Goal: Information Seeking & Learning: Check status

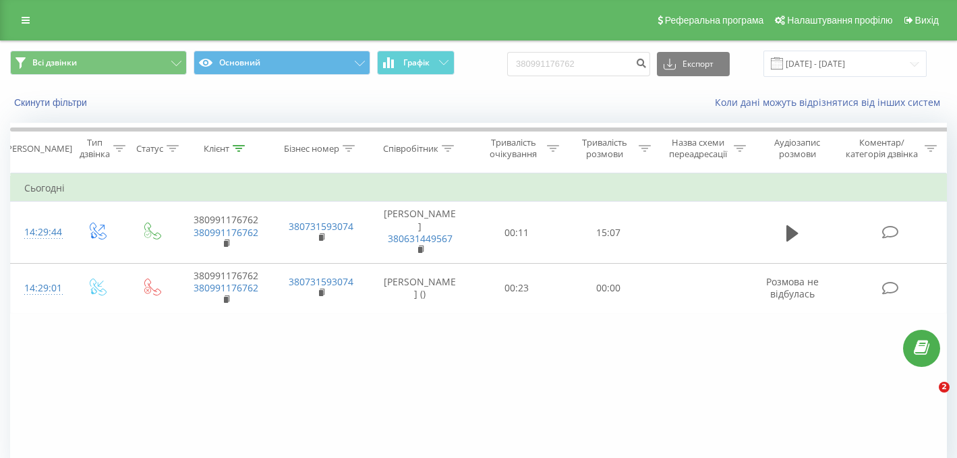
click at [18, 10] on div "Реферальна програма Налаштування профілю Вихід" at bounding box center [478, 20] width 957 height 40
click at [31, 20] on link at bounding box center [25, 20] width 24 height 19
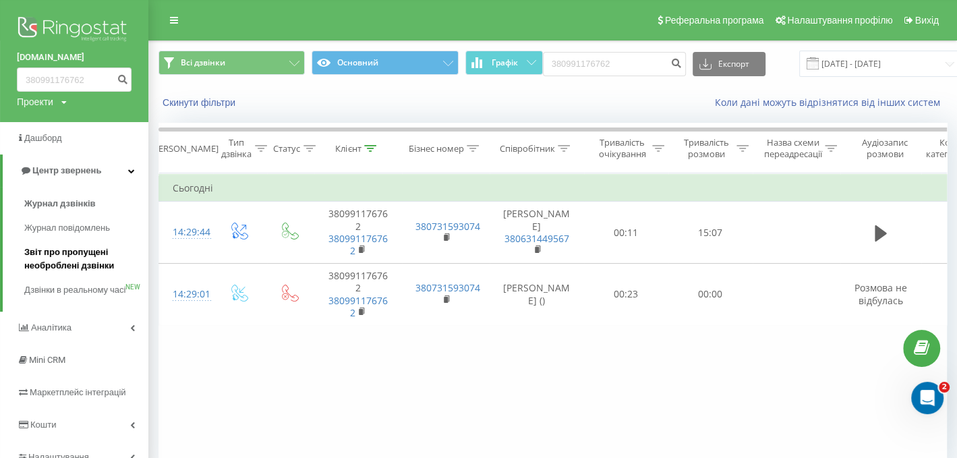
click at [63, 261] on span "Звіт про пропущені необроблені дзвінки" at bounding box center [82, 258] width 117 height 27
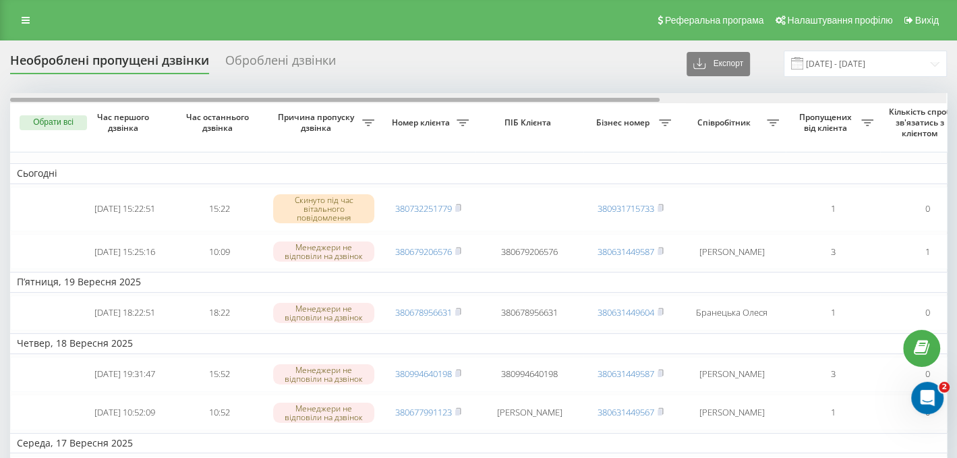
scroll to position [0, 411]
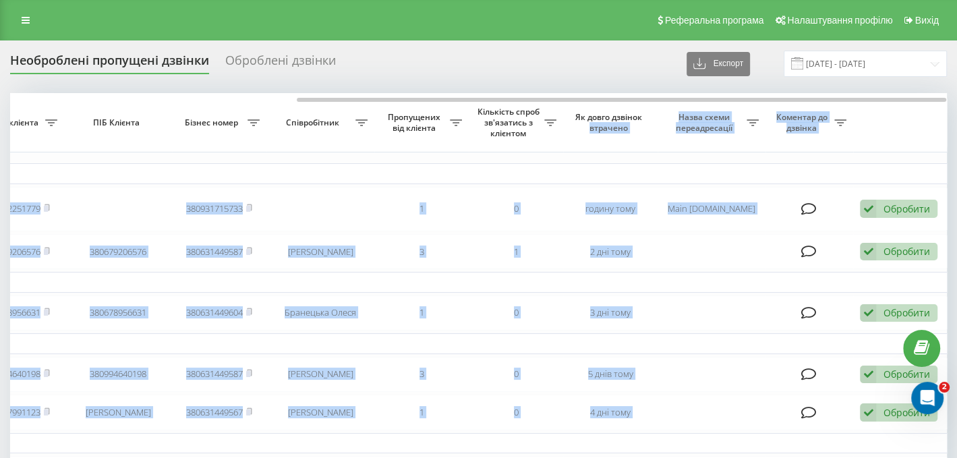
drag, startPoint x: 541, startPoint y: 95, endPoint x: 651, endPoint y: 113, distance: 112.1
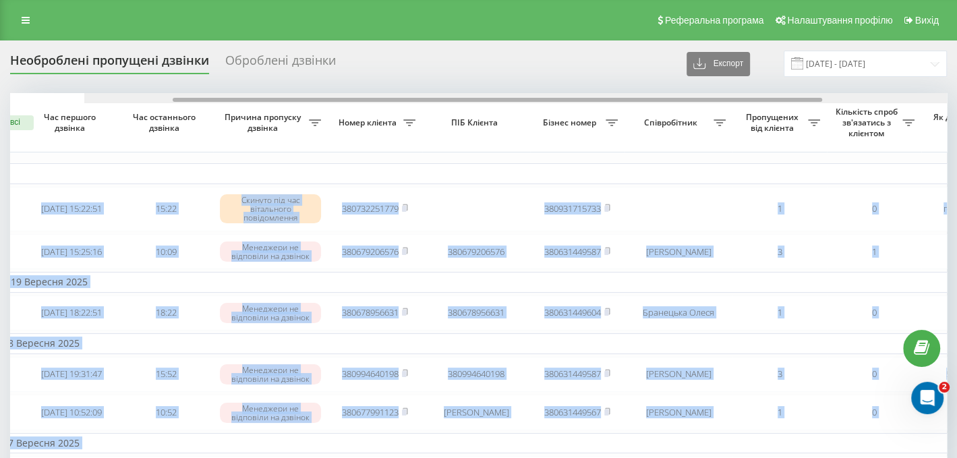
scroll to position [0, 0]
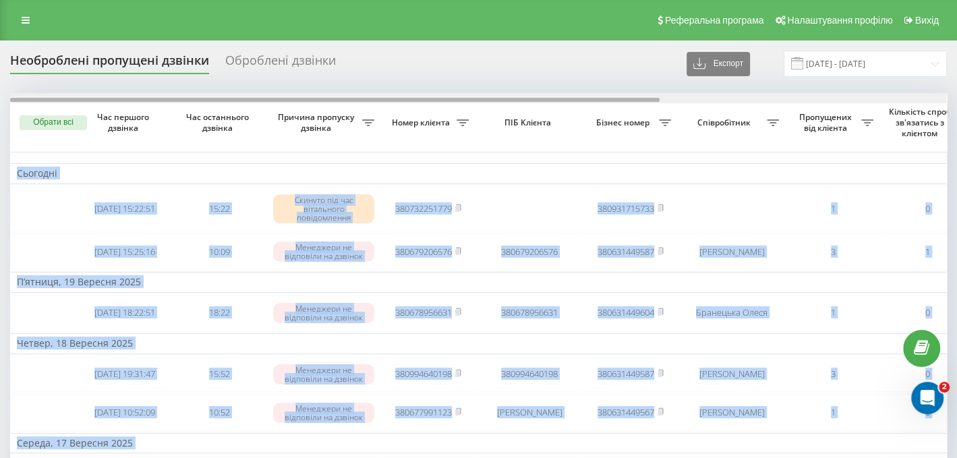
drag, startPoint x: 457, startPoint y: 97, endPoint x: 111, endPoint y: 98, distance: 346.6
click at [111, 98] on div at bounding box center [334, 100] width 649 height 4
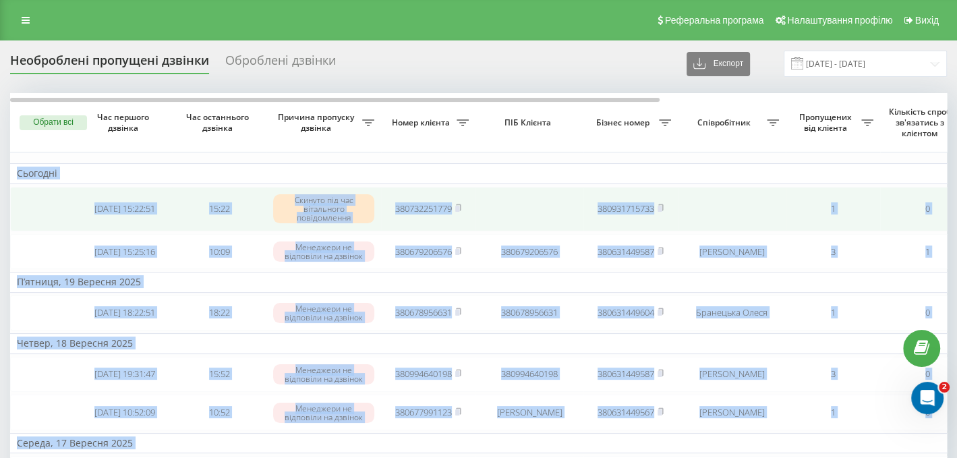
click at [557, 189] on td at bounding box center [529, 209] width 108 height 44
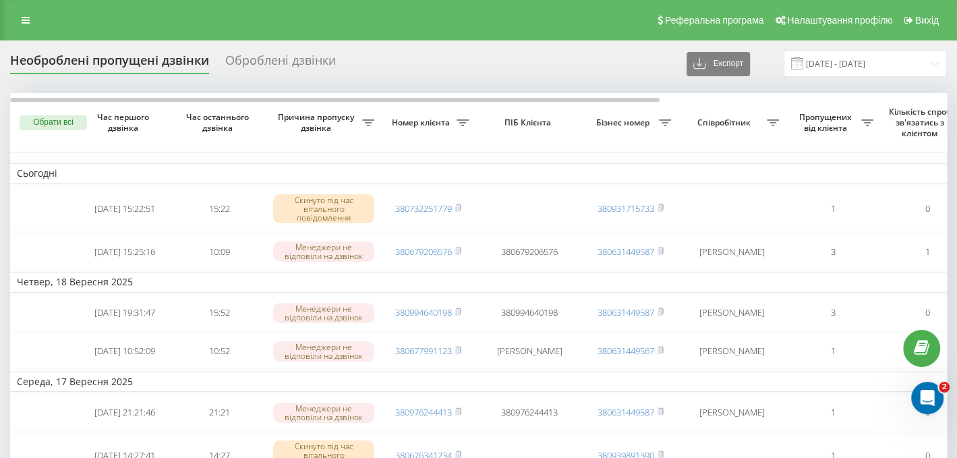
click at [24, 20] on icon at bounding box center [26, 20] width 8 height 9
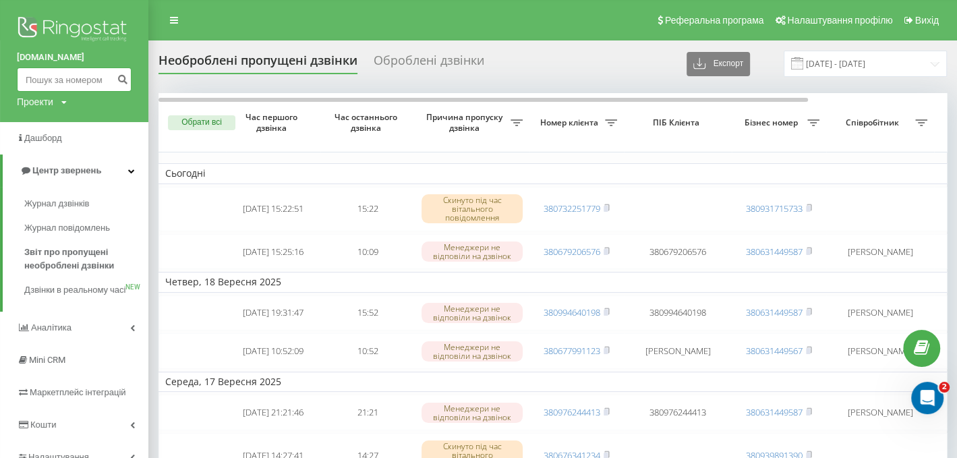
click at [40, 80] on input at bounding box center [74, 79] width 115 height 24
paste input "380504621399"
type input "380504621399"
click at [124, 78] on icon "submit" at bounding box center [122, 77] width 11 height 8
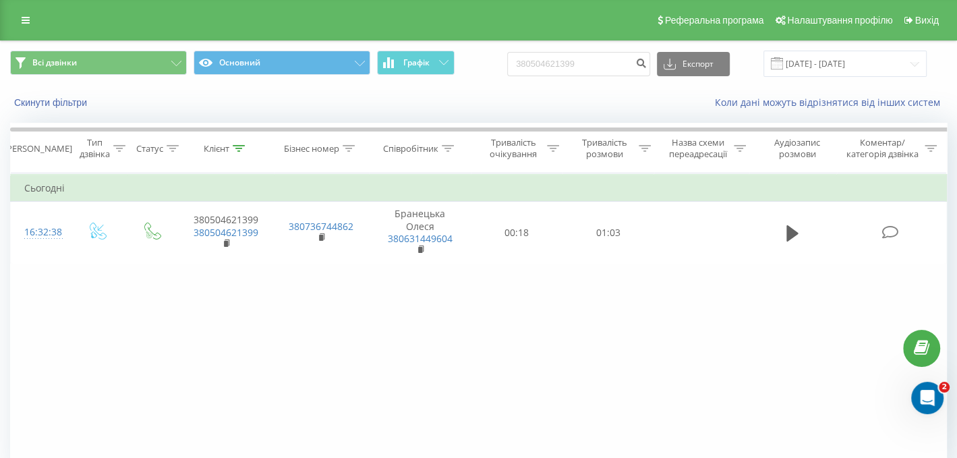
click at [28, 30] on div "Реферальна програма Налаштування профілю Вихід" at bounding box center [478, 20] width 957 height 40
click at [23, 21] on icon at bounding box center [26, 20] width 8 height 9
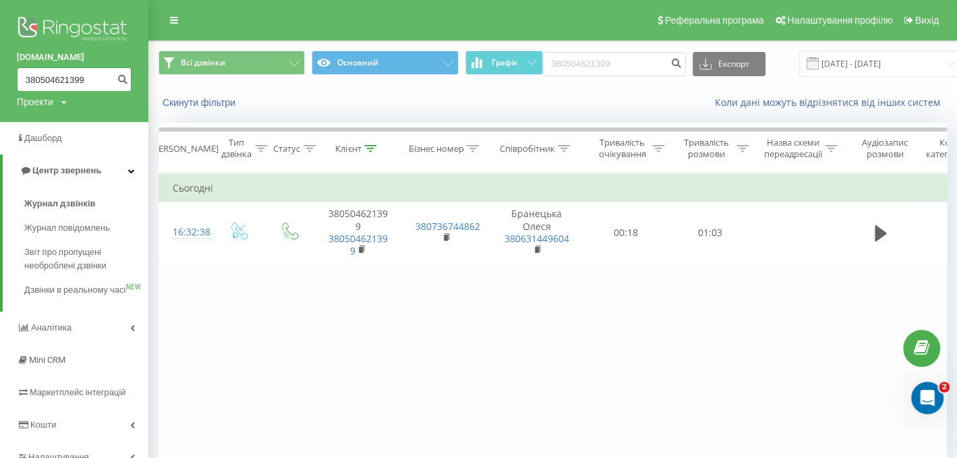
click at [46, 79] on input "380504621399" at bounding box center [74, 79] width 115 height 24
paste input "380674088586"
drag, startPoint x: 20, startPoint y: 78, endPoint x: 285, endPoint y: 100, distance: 265.2
click at [285, 100] on div "nowodvorski.ua 380538067408858604621399 Проекти nowodvorski.ua Дашборд Центр зв…" at bounding box center [478, 229] width 957 height 458
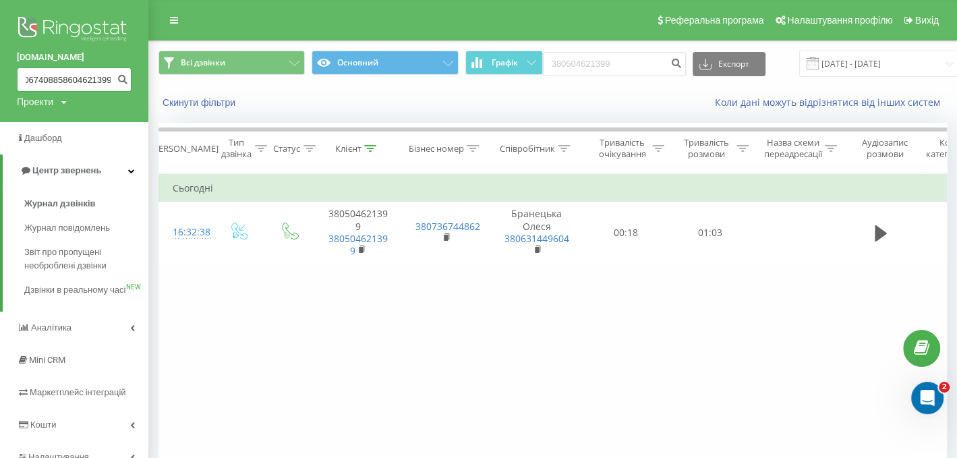
paste input "674088586"
type input "380674088586"
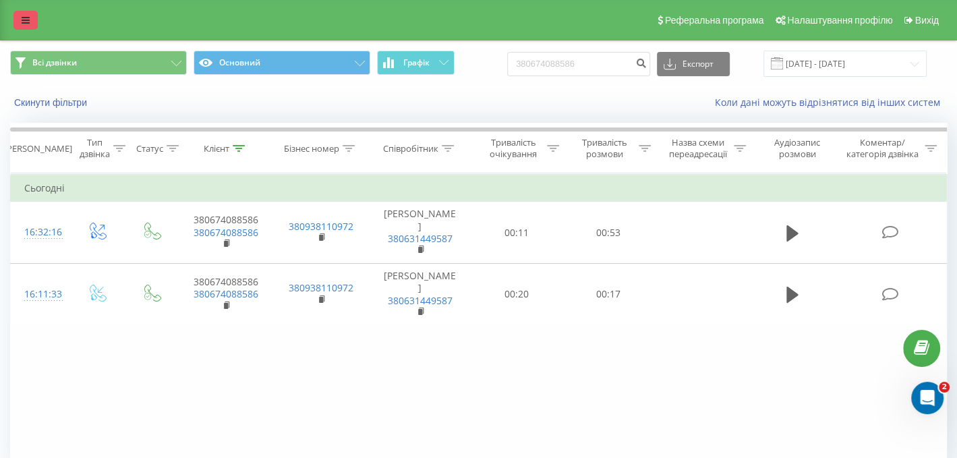
click at [31, 20] on link at bounding box center [25, 20] width 24 height 19
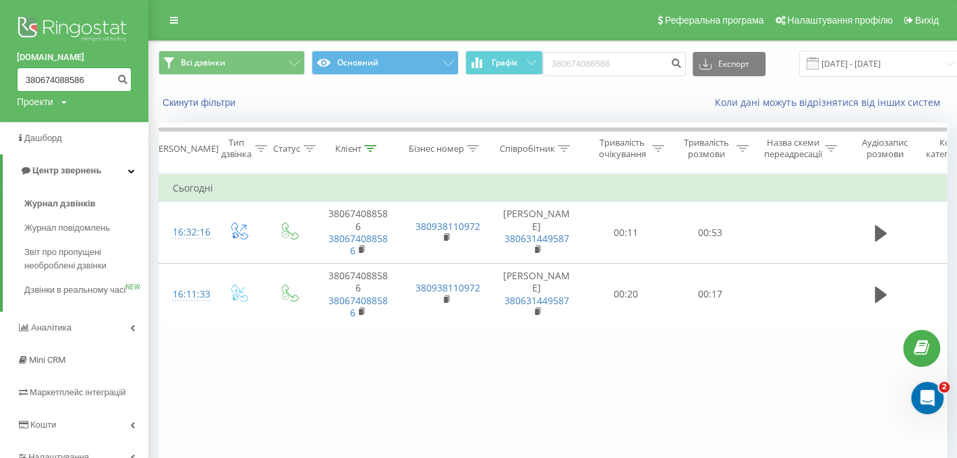
click at [43, 75] on input "380674088586" at bounding box center [74, 79] width 115 height 24
drag, startPoint x: 87, startPoint y: 82, endPoint x: 0, endPoint y: 78, distance: 87.1
click at [0, 78] on div "nowodvorski.ua 380674088586 Проекти nowodvorski.ua" at bounding box center [74, 61] width 148 height 122
paste input "978928455"
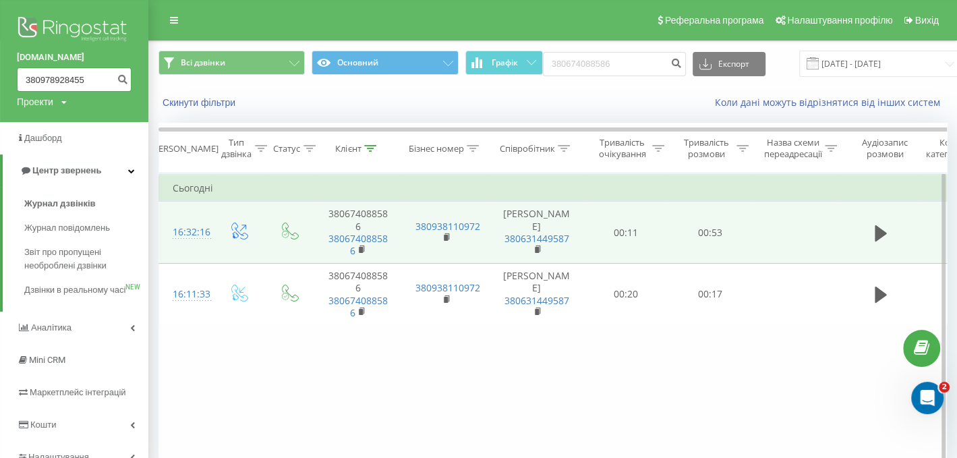
type input "380978928455"
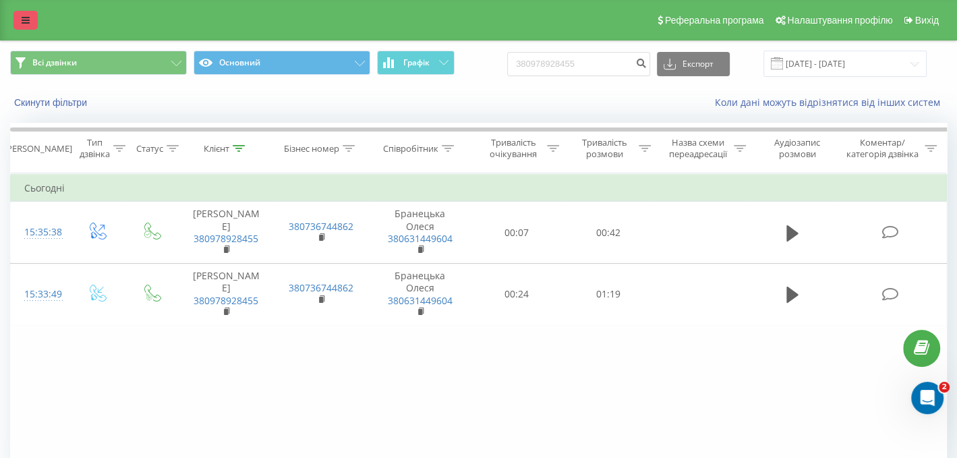
click at [28, 22] on icon at bounding box center [26, 20] width 8 height 9
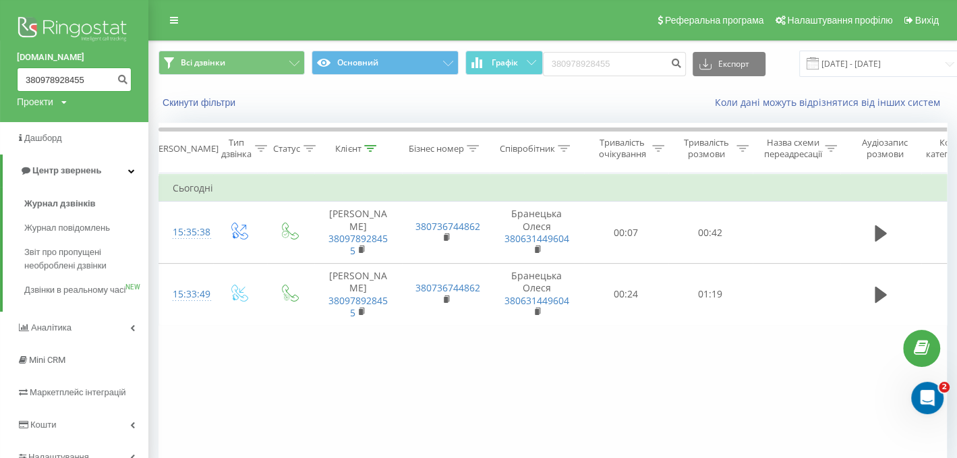
click at [86, 85] on input "380978928455" at bounding box center [74, 79] width 115 height 24
drag, startPoint x: 91, startPoint y: 82, endPoint x: 0, endPoint y: 84, distance: 91.0
click at [0, 84] on div "nowodvorski.ua 380978928455 Проекти nowodvorski.ua" at bounding box center [74, 61] width 148 height 122
paste input "380732251779"
type input "380732251779"
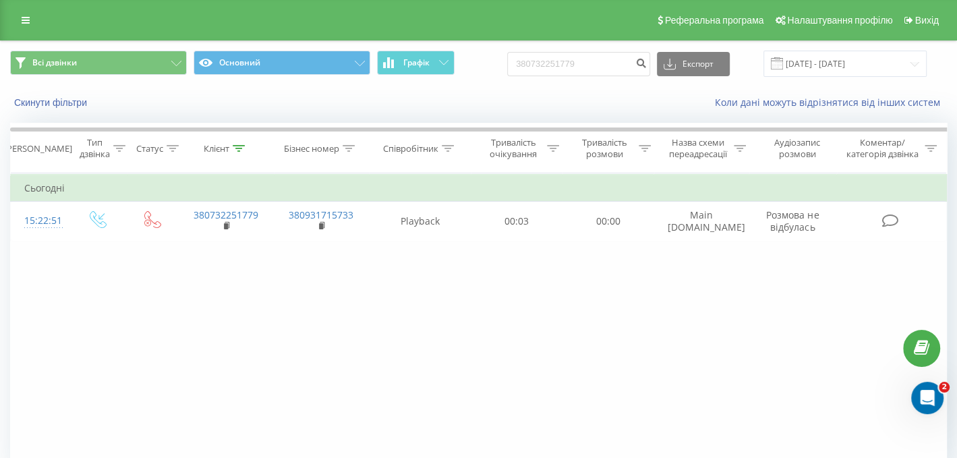
click at [538, 309] on div "Фільтрувати за умовою Дорівнює Введіть значення Скасувати OK Фільтрувати за умо…" at bounding box center [478, 324] width 937 height 303
drag, startPoint x: 314, startPoint y: 311, endPoint x: 289, endPoint y: 299, distance: 28.3
click at [310, 314] on div "Фільтрувати за умовою Дорівнює Введіть значення Скасувати OK Фільтрувати за умо…" at bounding box center [478, 324] width 937 height 303
click at [31, 20] on link at bounding box center [25, 20] width 24 height 19
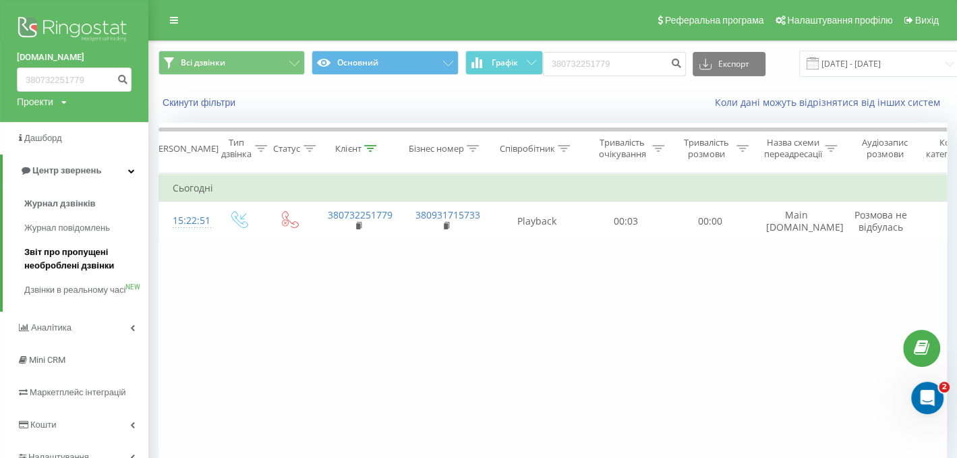
click at [78, 269] on span "Звіт про пропущені необроблені дзвінки" at bounding box center [82, 258] width 117 height 27
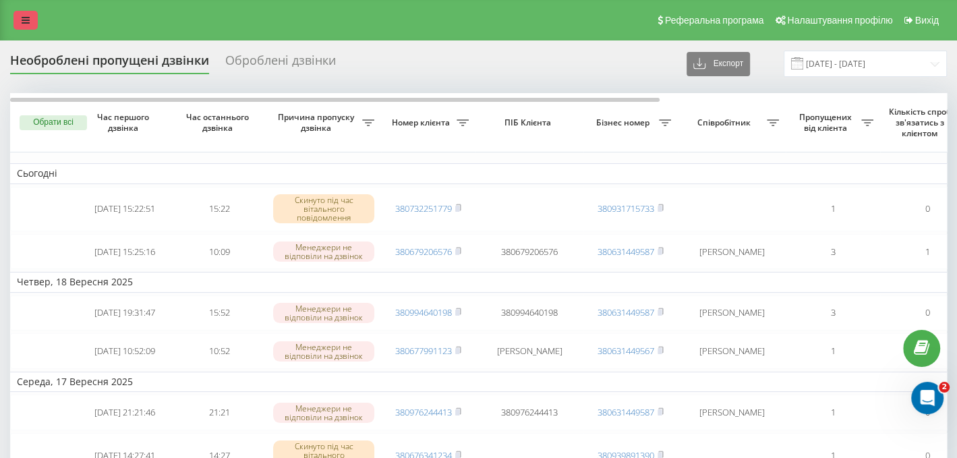
click at [35, 26] on link at bounding box center [25, 20] width 24 height 19
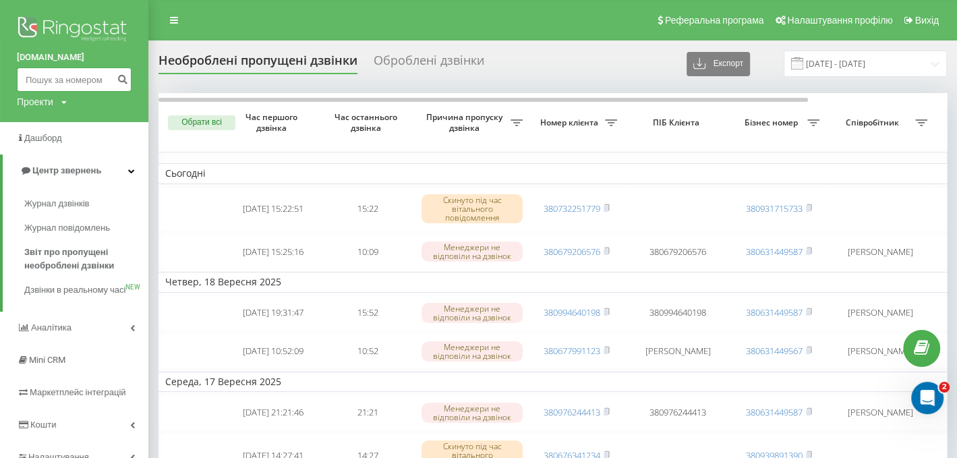
click at [35, 82] on input at bounding box center [74, 79] width 115 height 24
paste input "380673401431"
type input "380673401431"
click at [123, 74] on icon "submit" at bounding box center [122, 77] width 11 height 8
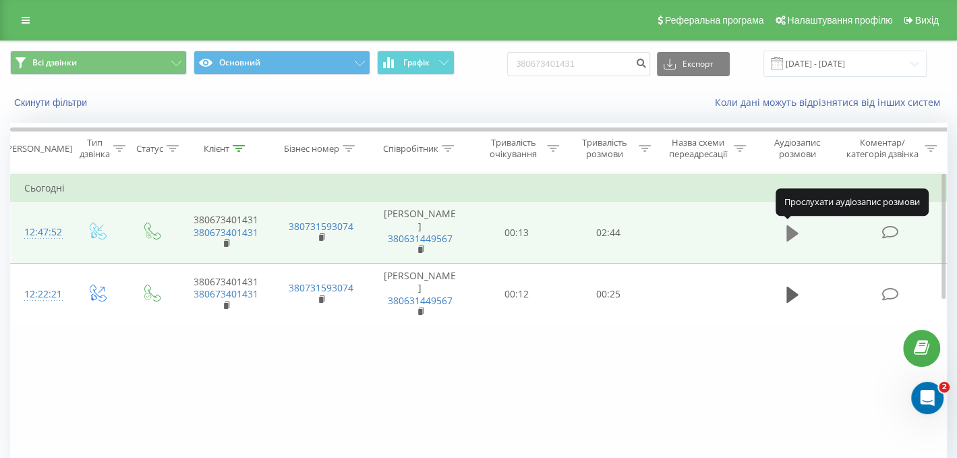
click at [793, 236] on icon at bounding box center [792, 233] width 12 height 19
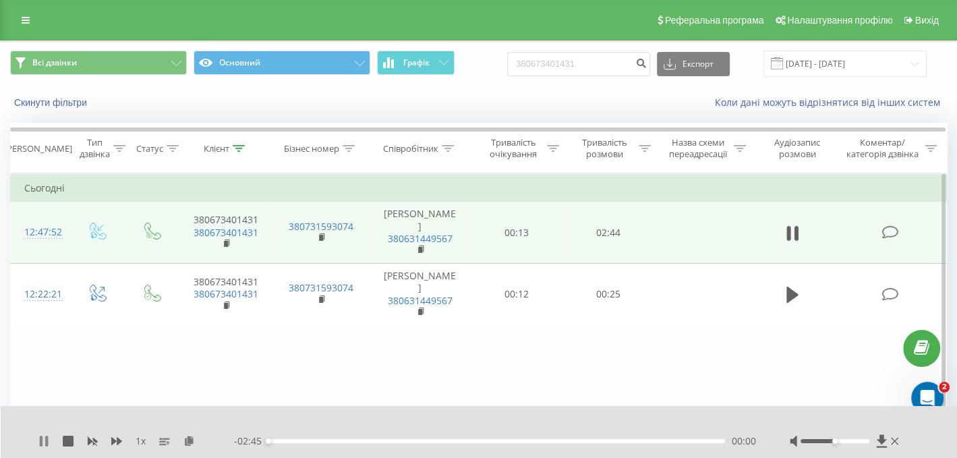
click at [44, 440] on icon at bounding box center [43, 441] width 11 height 11
click at [18, 13] on link at bounding box center [25, 20] width 24 height 19
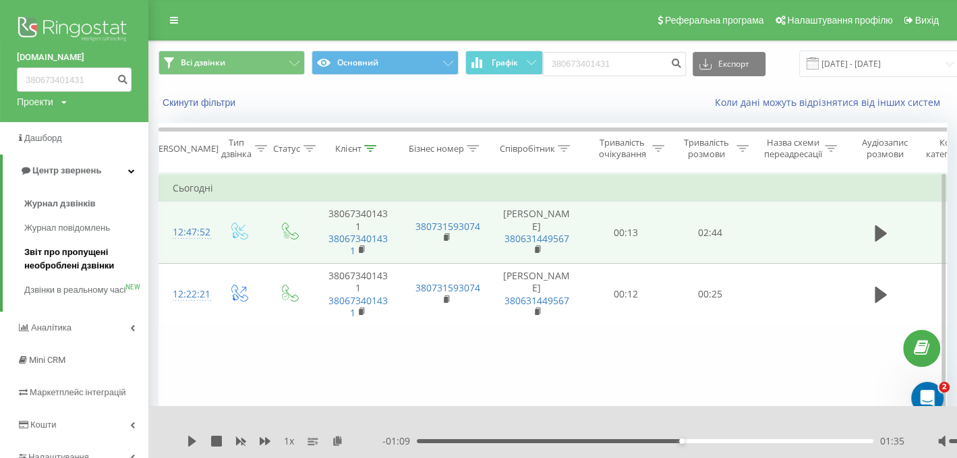
click at [75, 251] on span "Звіт про пропущені необроблені дзвінки" at bounding box center [82, 258] width 117 height 27
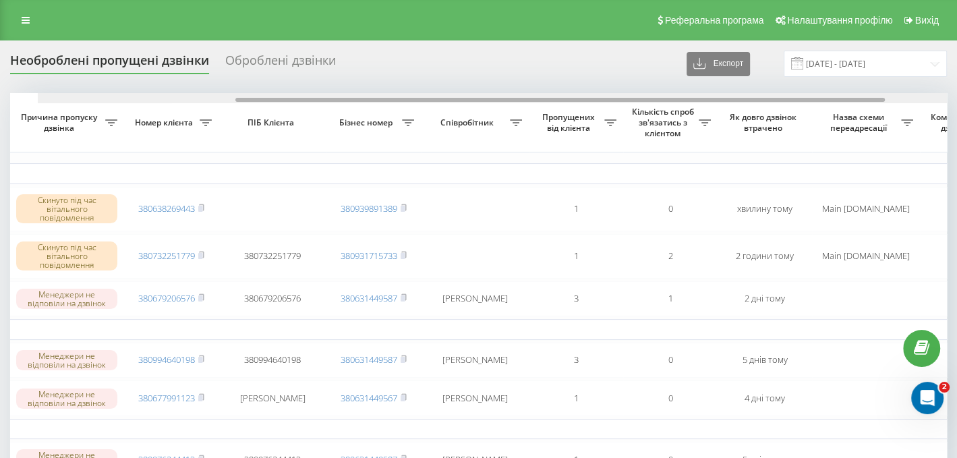
scroll to position [0, 301]
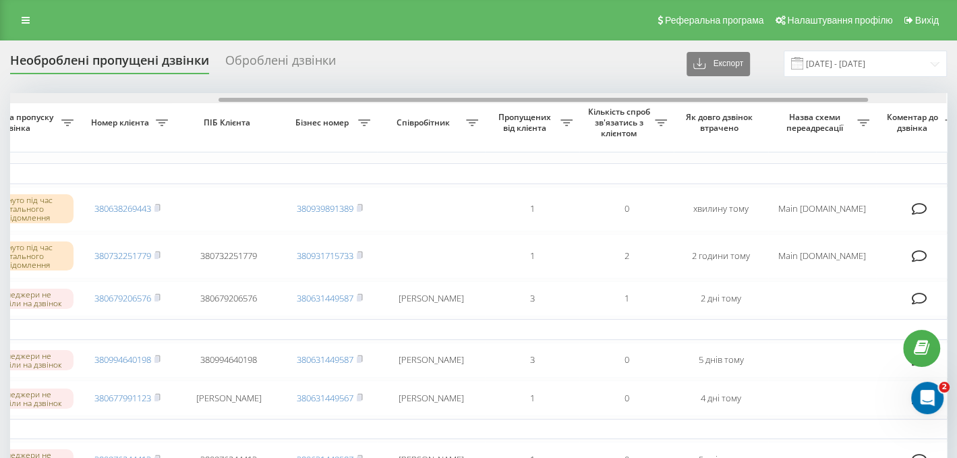
drag, startPoint x: 554, startPoint y: 99, endPoint x: 763, endPoint y: 76, distance: 210.3
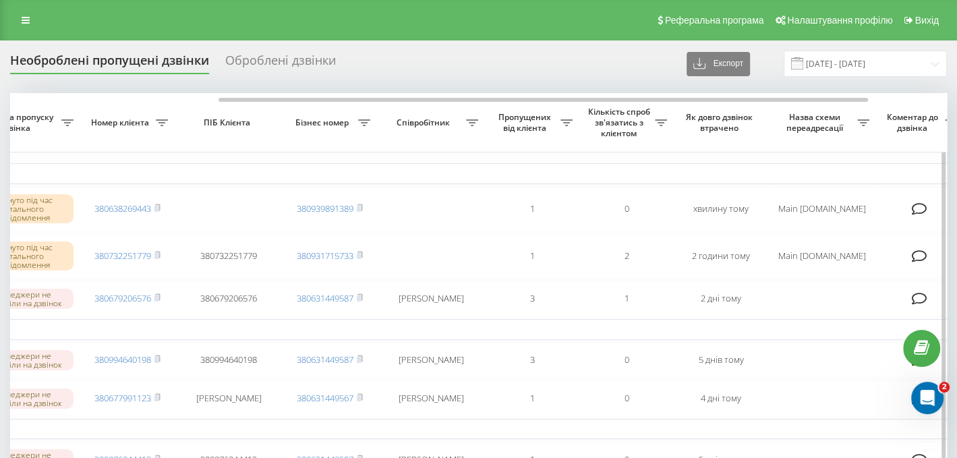
click at [446, 103] on th "Співробітник" at bounding box center [431, 122] width 108 height 59
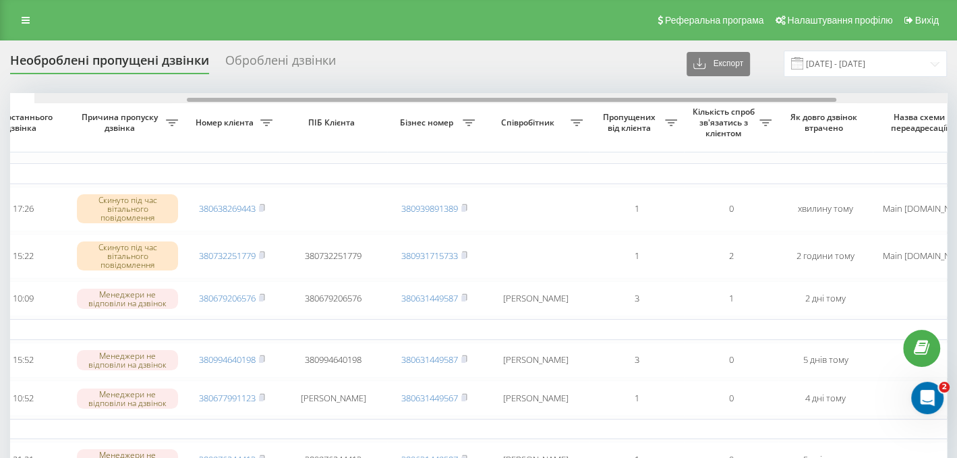
scroll to position [0, 0]
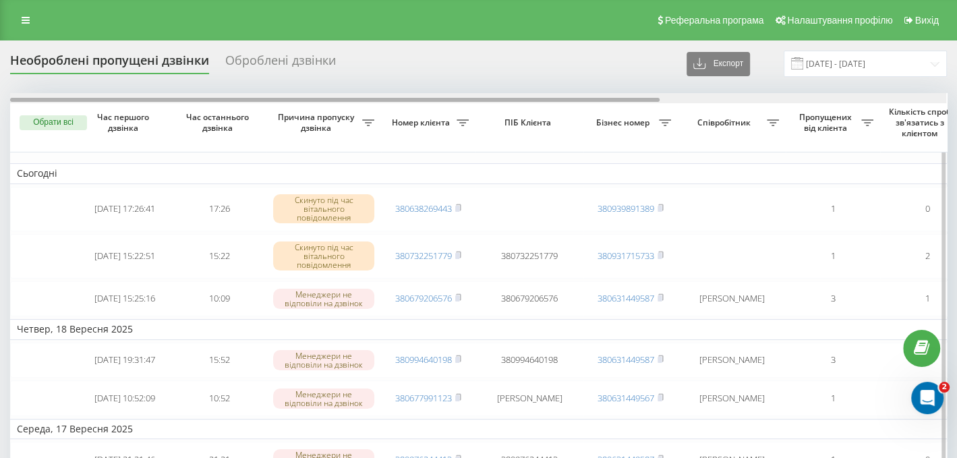
drag, startPoint x: 447, startPoint y: 100, endPoint x: 86, endPoint y: 94, distance: 361.4
click at [86, 94] on div at bounding box center [478, 98] width 936 height 10
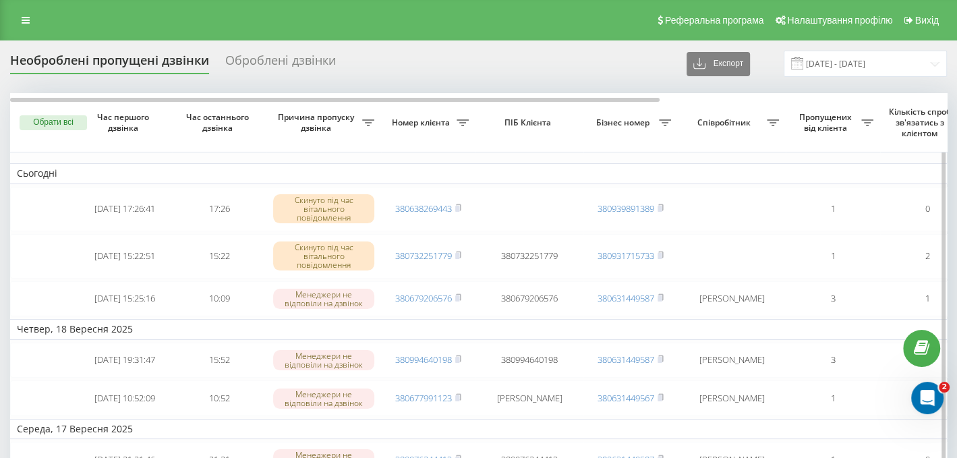
click at [473, 113] on th "Номер клієнта" at bounding box center [428, 122] width 94 height 59
click at [33, 28] on link at bounding box center [25, 20] width 24 height 19
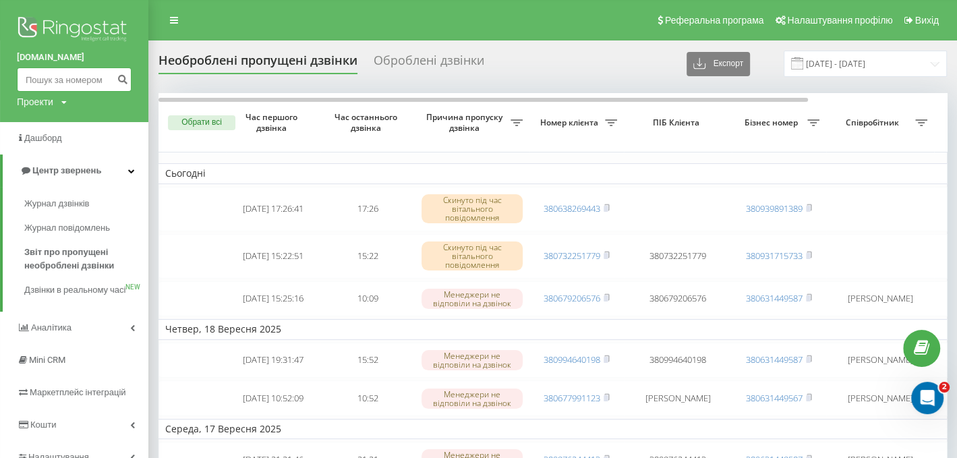
click at [78, 78] on input at bounding box center [74, 79] width 115 height 24
paste input "380934324785"
type input "380934324785"
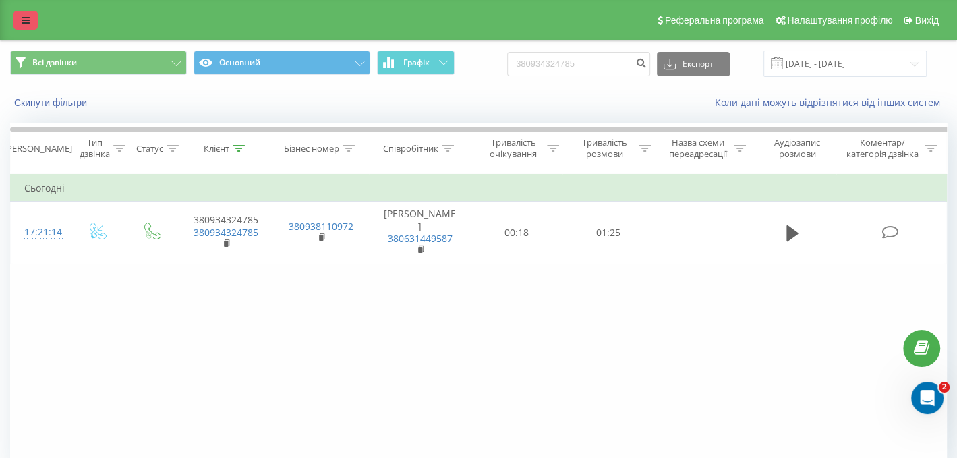
drag, startPoint x: 39, startPoint y: 2, endPoint x: 30, endPoint y: 11, distance: 12.9
click at [39, 2] on div "Реферальна програма Налаштування профілю Вихід" at bounding box center [478, 20] width 957 height 40
click at [30, 16] on link at bounding box center [25, 20] width 24 height 19
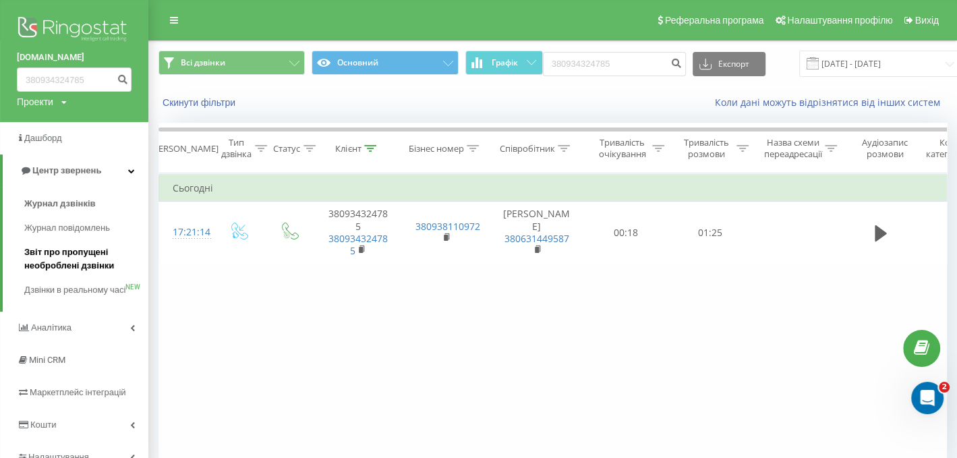
click at [96, 260] on span "Звіт про пропущені необроблені дзвінки" at bounding box center [82, 258] width 117 height 27
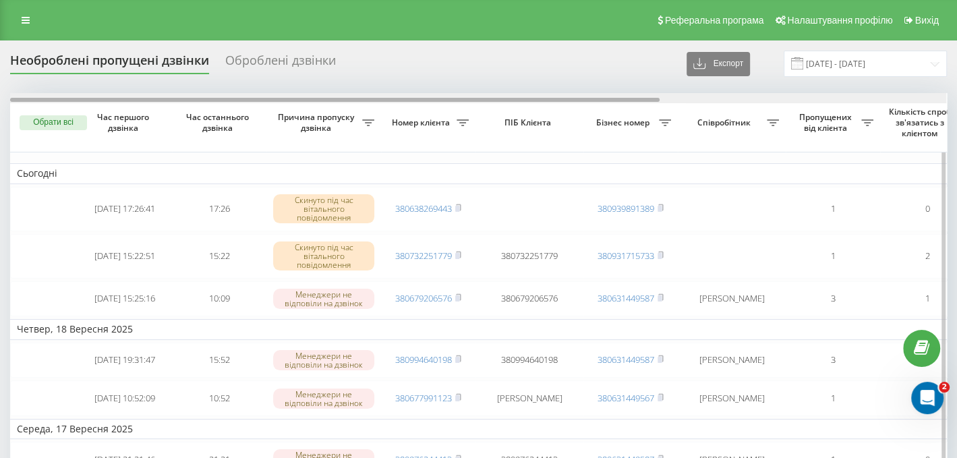
scroll to position [0, 411]
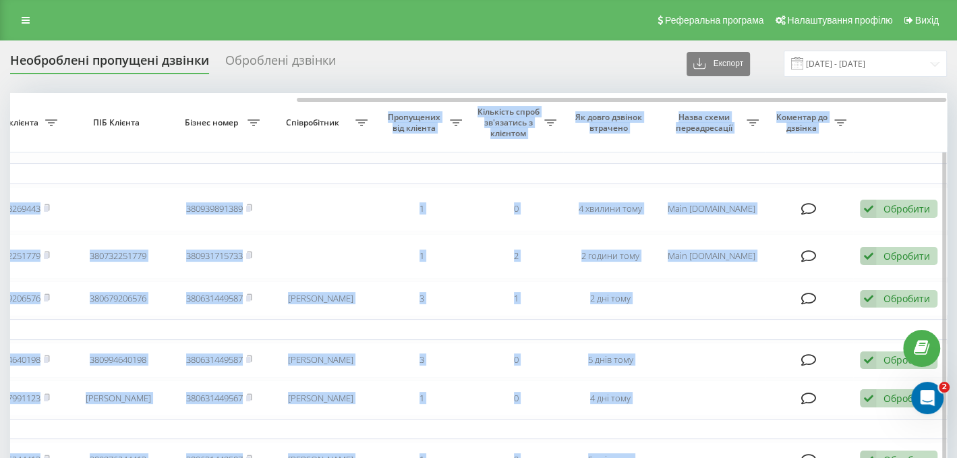
drag, startPoint x: 307, startPoint y: 95, endPoint x: 371, endPoint y: 107, distance: 65.2
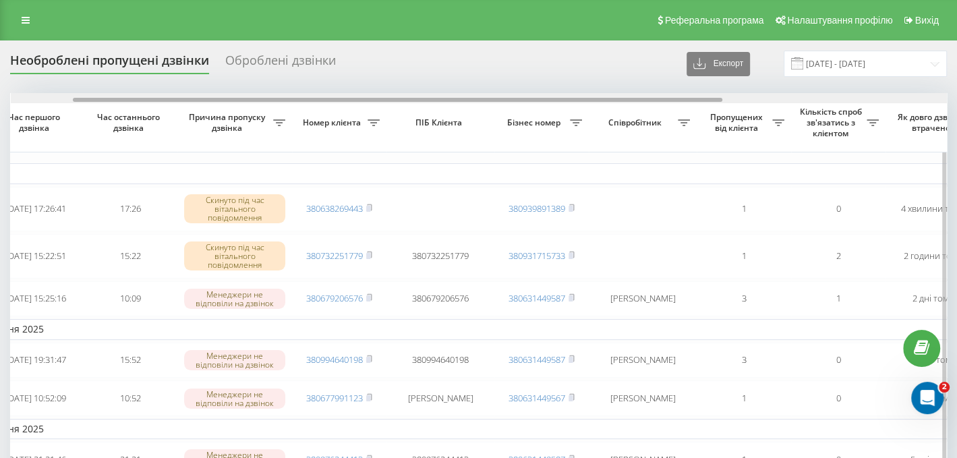
scroll to position [0, 84]
drag, startPoint x: 342, startPoint y: 98, endPoint x: 146, endPoint y: 102, distance: 195.6
click at [146, 102] on div at bounding box center [478, 98] width 936 height 10
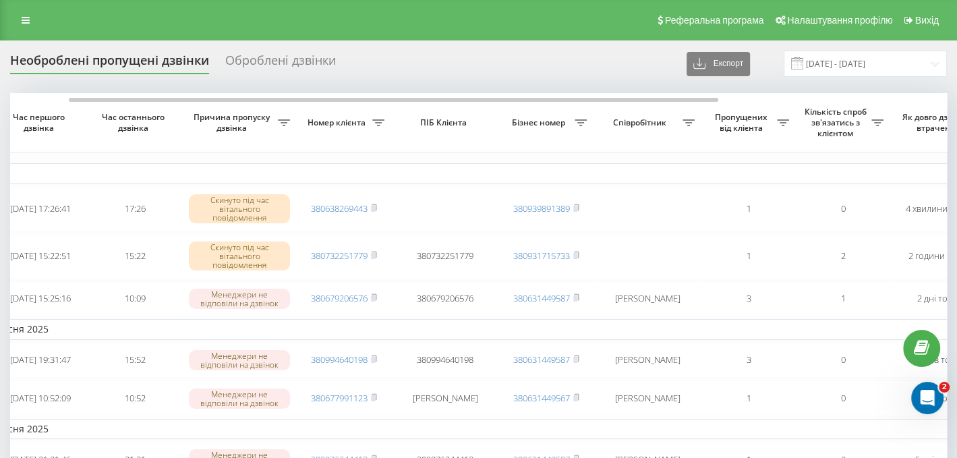
click at [33, 10] on div "Реферальна програма Налаштування профілю Вихід" at bounding box center [478, 20] width 957 height 40
click at [33, 13] on link at bounding box center [25, 20] width 24 height 19
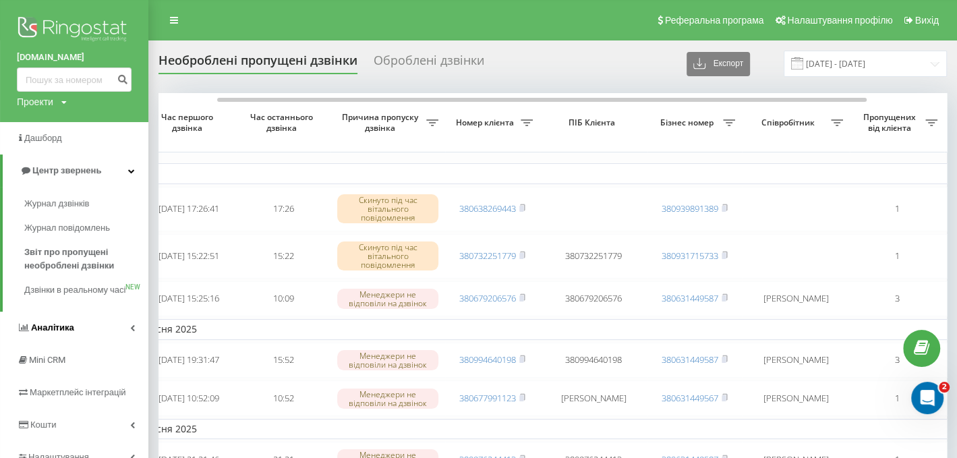
click at [63, 332] on span "Аналiтика" at bounding box center [52, 327] width 43 height 10
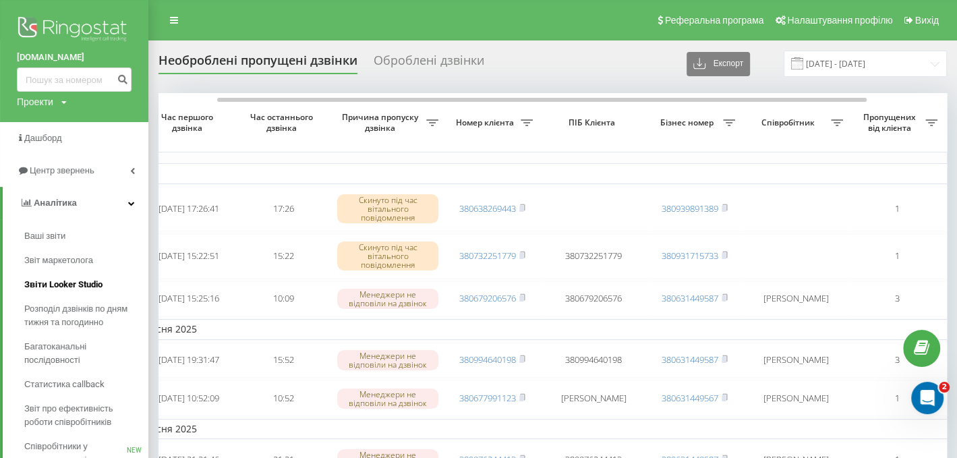
click at [69, 285] on span "Звіти Looker Studio" at bounding box center [63, 284] width 78 height 13
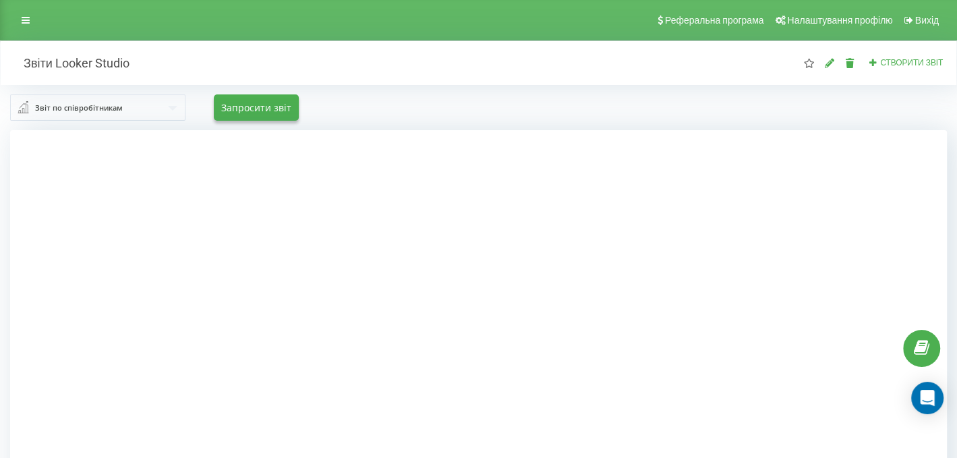
click at [107, 113] on div "Звіт по співробітникам" at bounding box center [79, 107] width 88 height 15
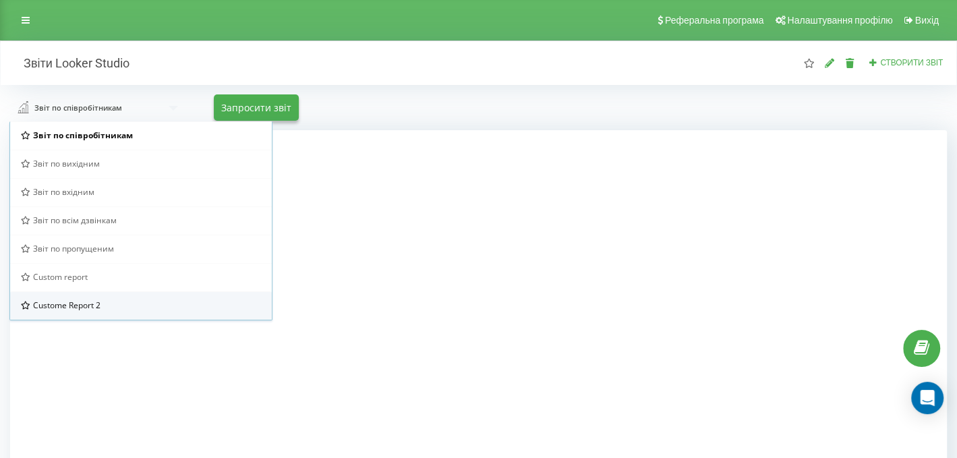
click at [96, 305] on span "Custome Report 2" at bounding box center [66, 304] width 67 height 11
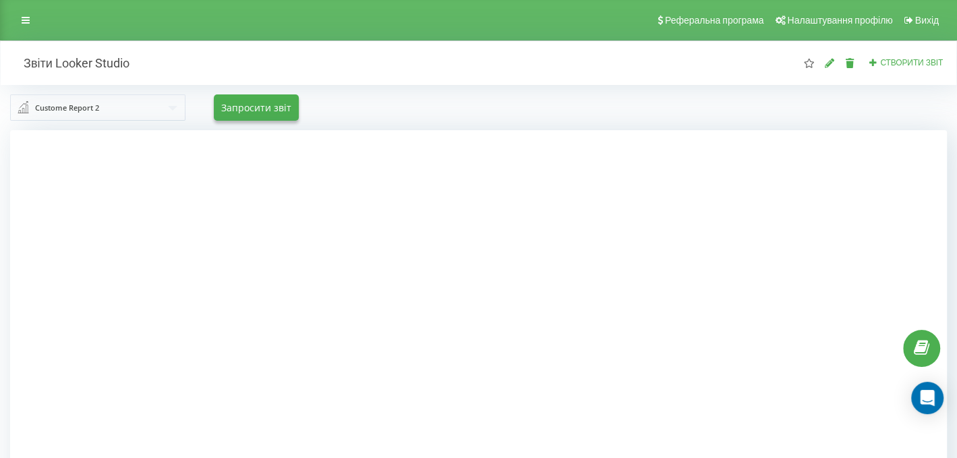
click at [825, 293] on div at bounding box center [478, 359] width 937 height 458
click at [20, 14] on link at bounding box center [25, 20] width 24 height 19
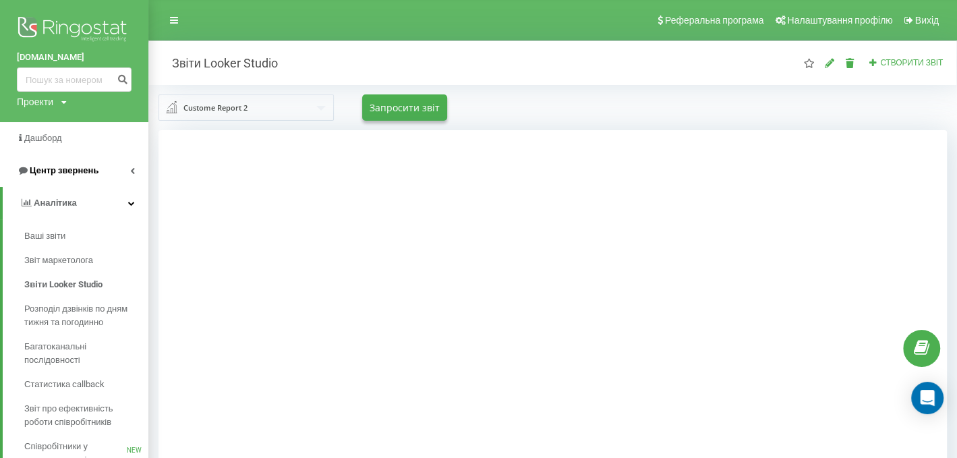
click at [55, 179] on link "Центр звернень" at bounding box center [74, 170] width 148 height 32
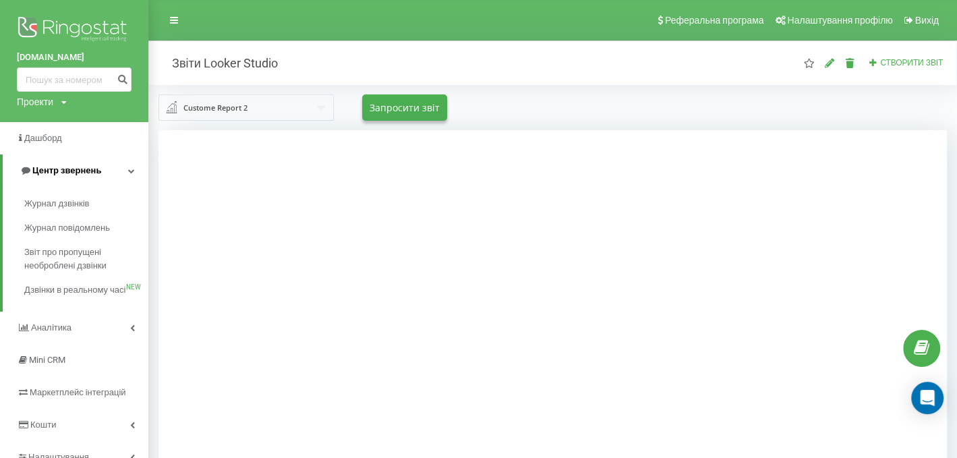
click at [75, 155] on link "Центр звернень" at bounding box center [76, 170] width 146 height 32
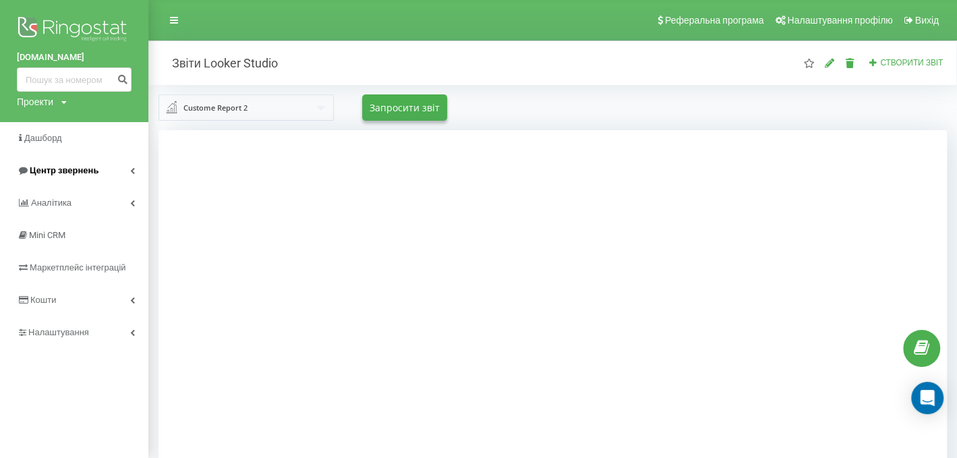
click at [79, 164] on link "Центр звернень" at bounding box center [74, 170] width 148 height 32
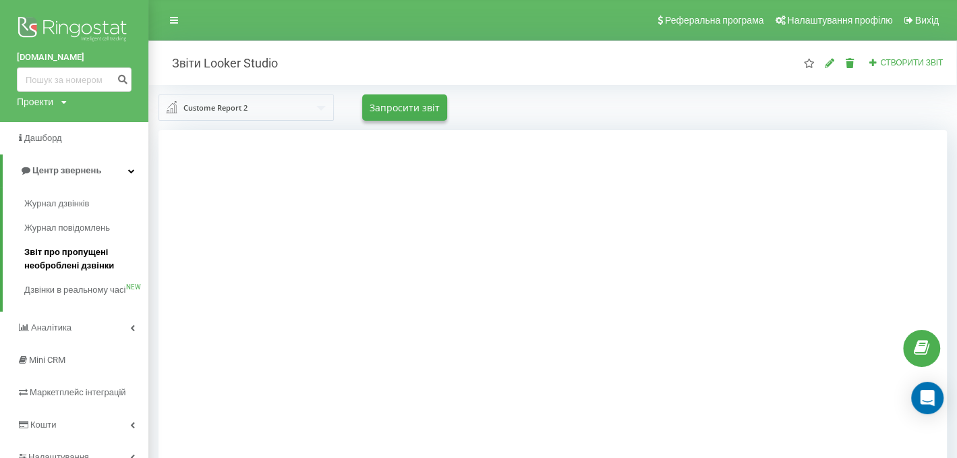
click at [73, 262] on span "Звіт про пропущені необроблені дзвінки" at bounding box center [82, 258] width 117 height 27
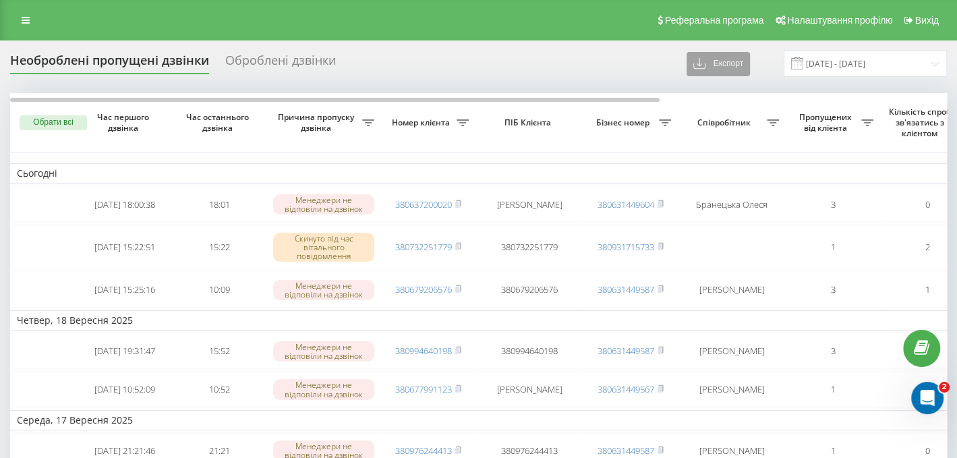
drag, startPoint x: 815, startPoint y: 92, endPoint x: 746, endPoint y: 62, distance: 75.5
